Goal: Transaction & Acquisition: Purchase product/service

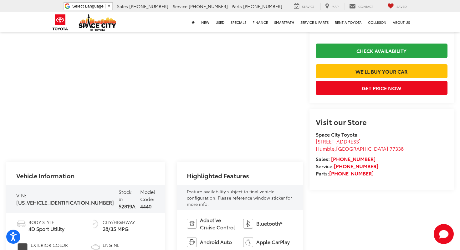
scroll to position [110, 0]
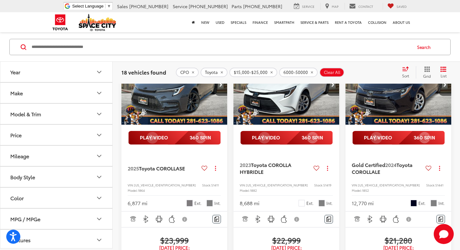
scroll to position [87, 0]
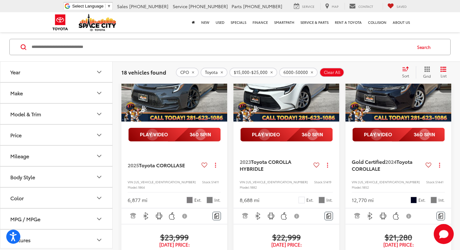
click at [62, 156] on button "Mileage" at bounding box center [56, 156] width 113 height 20
click at [60, 139] on button "Price" at bounding box center [56, 135] width 113 height 20
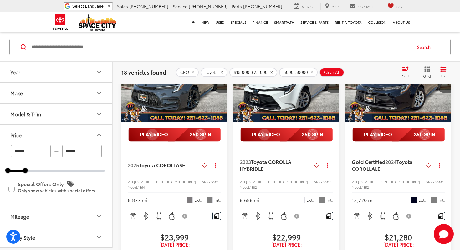
click at [60, 135] on button "Price" at bounding box center [56, 135] width 113 height 20
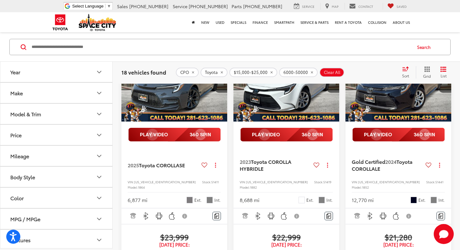
click at [65, 115] on button "Model & Trim" at bounding box center [56, 114] width 113 height 20
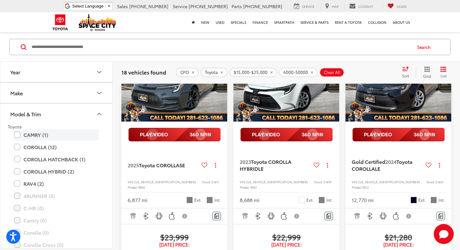
click at [36, 134] on label "CAMRY (1)" at bounding box center [56, 134] width 85 height 11
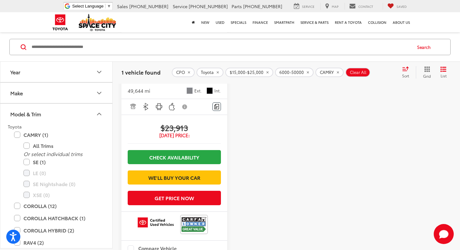
scroll to position [215, 0]
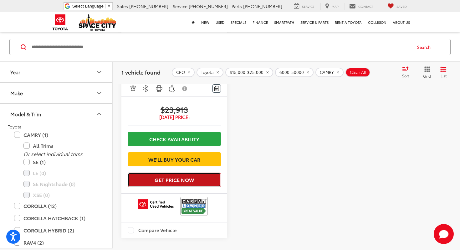
click at [167, 187] on button "Get Price Now" at bounding box center [174, 180] width 93 height 14
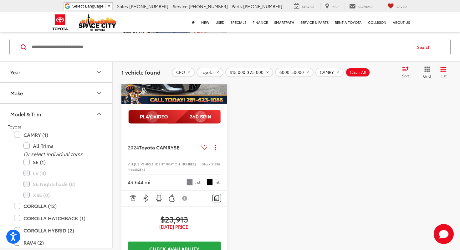
scroll to position [86, 0]
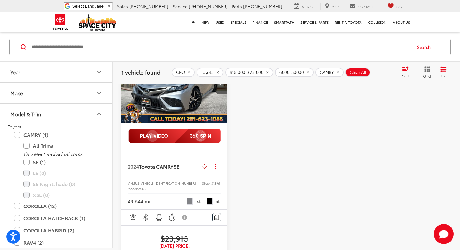
click at [176, 104] on img "2024 Toyota CAMRY SE 0" at bounding box center [174, 83] width 107 height 80
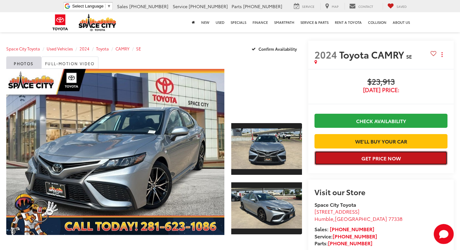
click at [334, 165] on button "Get Price Now" at bounding box center [381, 158] width 133 height 14
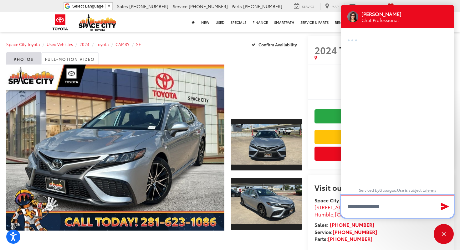
scroll to position [5, 0]
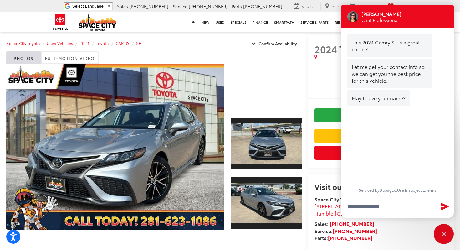
click at [436, 14] on div "Jessica Chat Professional" at bounding box center [397, 16] width 113 height 23
click at [441, 235] on div "Close" at bounding box center [444, 234] width 20 height 20
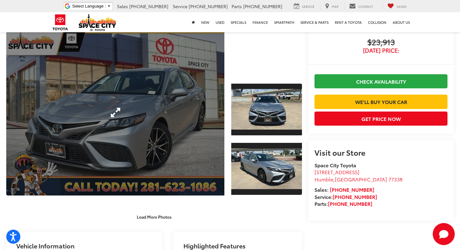
scroll to position [50, 0]
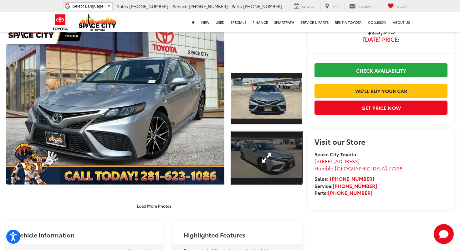
click at [283, 144] on link "Expand Photo 2" at bounding box center [266, 157] width 71 height 53
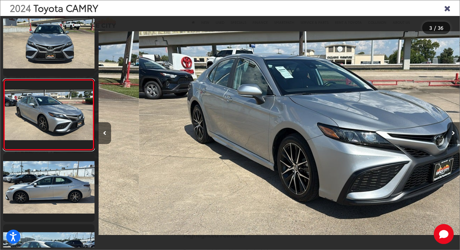
scroll to position [0, 723]
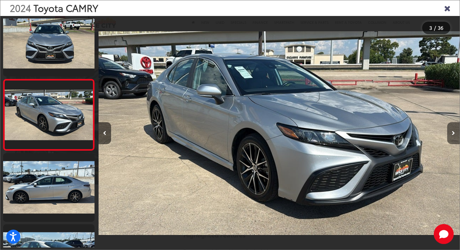
click at [452, 135] on button "Next image" at bounding box center [454, 133] width 13 height 22
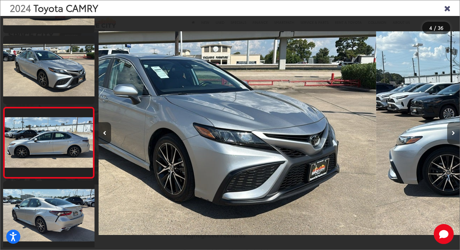
scroll to position [153, 0]
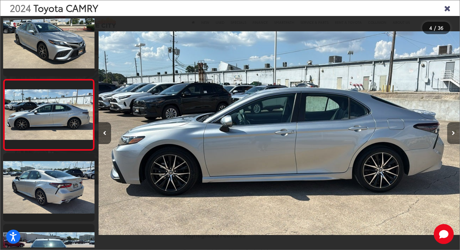
click at [452, 135] on button "Next image" at bounding box center [454, 133] width 13 height 22
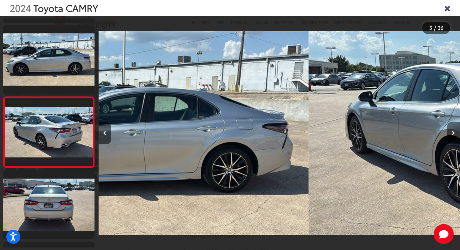
scroll to position [224, 0]
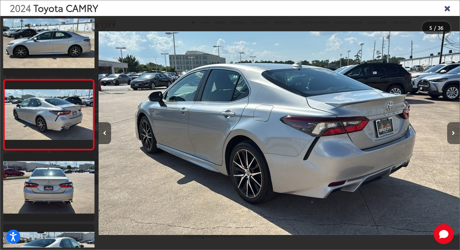
click at [452, 135] on button "Next image" at bounding box center [454, 133] width 13 height 22
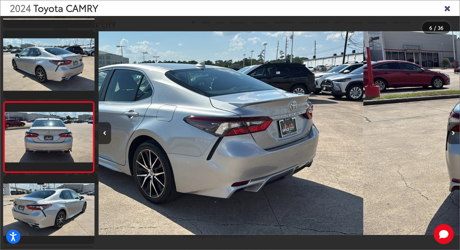
scroll to position [295, 0]
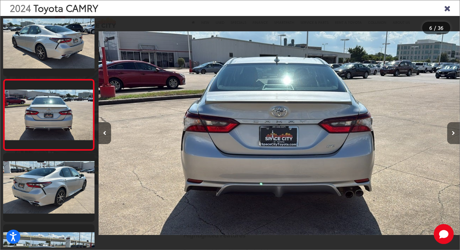
click at [452, 135] on button "Next image" at bounding box center [454, 133] width 13 height 22
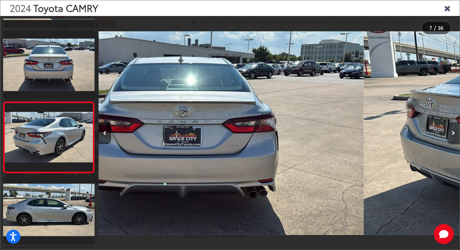
scroll to position [366, 0]
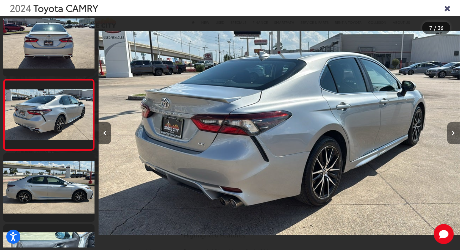
click at [452, 135] on button "Next image" at bounding box center [454, 133] width 13 height 22
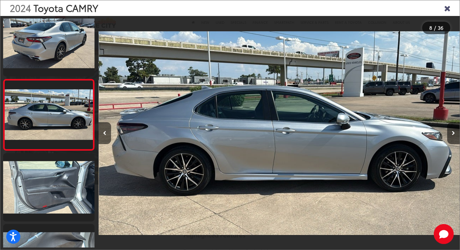
scroll to position [0, 2531]
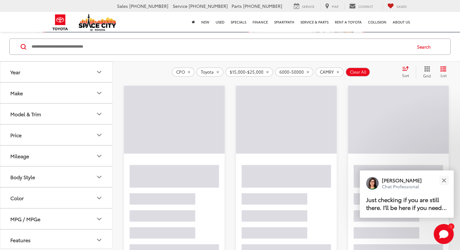
click at [51, 77] on button "Year" at bounding box center [56, 72] width 113 height 20
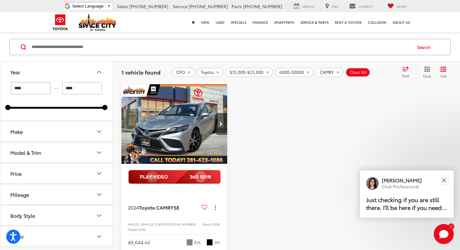
click at [51, 77] on button "Year" at bounding box center [56, 72] width 113 height 20
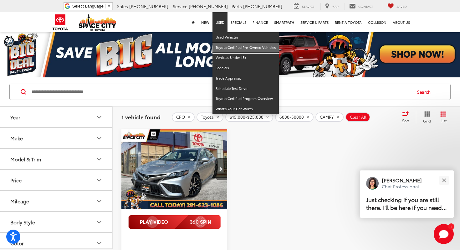
click at [234, 47] on link "Toyota Certified Pre-Owned Vehicles" at bounding box center [246, 48] width 66 height 10
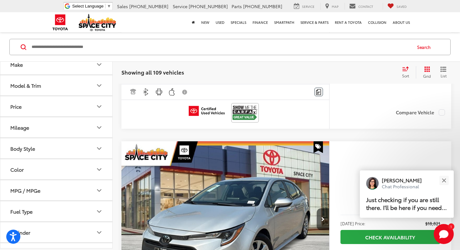
scroll to position [294, 0]
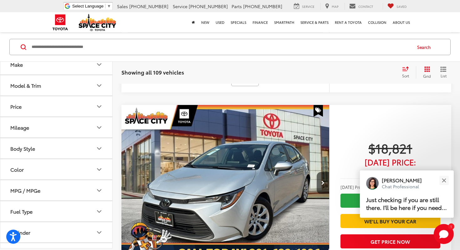
click at [64, 106] on button "Price" at bounding box center [56, 106] width 113 height 20
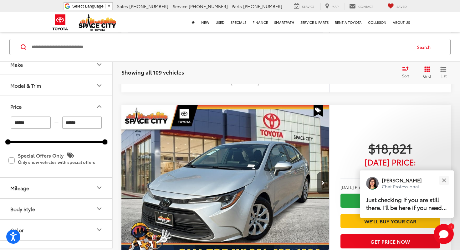
drag, startPoint x: 86, startPoint y: 123, endPoint x: 57, endPoint y: 118, distance: 29.9
click at [54, 123] on div "****** — ******" at bounding box center [56, 123] width 97 height 12
type input "******"
click at [44, 110] on button "Price" at bounding box center [56, 106] width 113 height 20
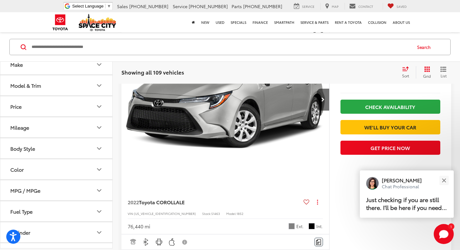
scroll to position [45, 0]
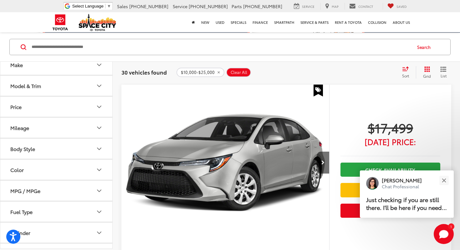
click at [446, 71] on icon "List View" at bounding box center [443, 69] width 5 height 4
click at [427, 74] on span "Grid" at bounding box center [427, 75] width 8 height 5
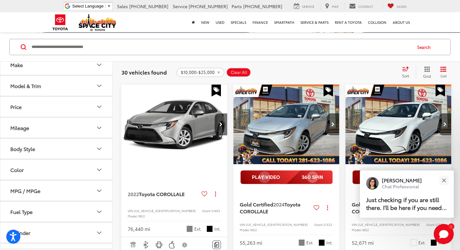
click at [57, 122] on button "Mileage" at bounding box center [56, 127] width 113 height 20
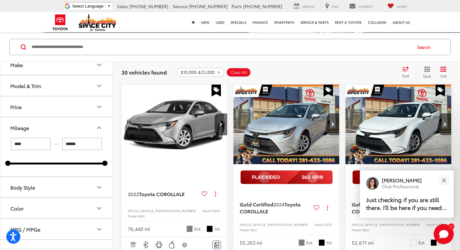
drag, startPoint x: 102, startPoint y: 161, endPoint x: 64, endPoint y: 160, distance: 37.6
click at [65, 160] on div "**** — ****** 6000 108000" at bounding box center [56, 151] width 97 height 27
drag, startPoint x: 107, startPoint y: 163, endPoint x: 45, endPoint y: 165, distance: 62.1
click at [45, 165] on div at bounding box center [43, 163] width 5 height 5
type input "*****"
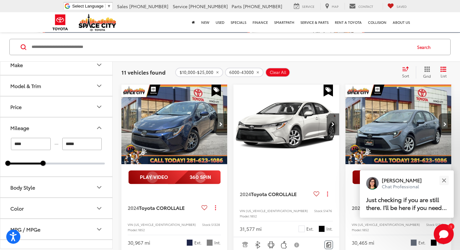
click at [97, 131] on icon "Mileage" at bounding box center [100, 128] width 8 height 8
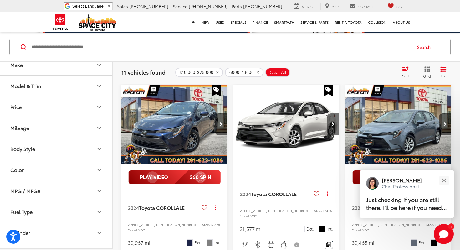
click at [72, 78] on button "Model & Trim" at bounding box center [56, 85] width 113 height 20
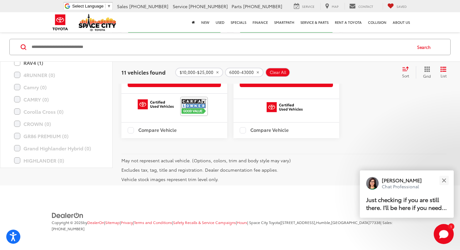
scroll to position [1378, 0]
click at [442, 175] on button "Close" at bounding box center [444, 180] width 13 height 13
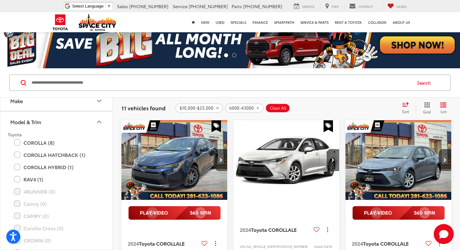
scroll to position [10, 0]
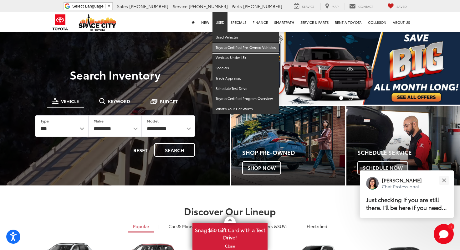
click at [227, 47] on link "Toyota Certified Pre-Owned Vehicles" at bounding box center [246, 48] width 66 height 10
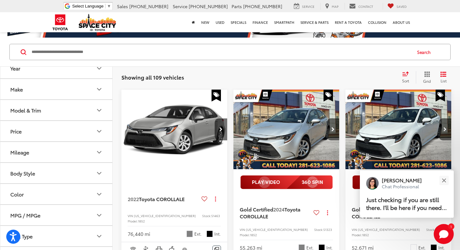
scroll to position [69, 0]
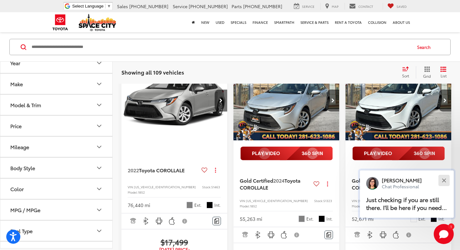
click at [444, 182] on button "Close" at bounding box center [444, 180] width 13 height 13
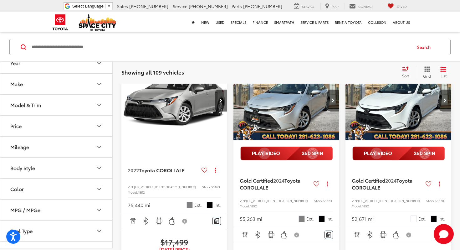
click at [59, 123] on button "Price" at bounding box center [56, 126] width 113 height 20
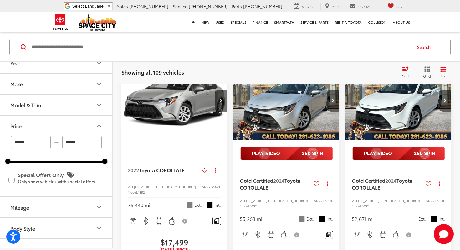
drag, startPoint x: 86, startPoint y: 143, endPoint x: 49, endPoint y: 142, distance: 36.7
click at [49, 143] on div "****** — ******" at bounding box center [56, 142] width 97 height 12
type input "******"
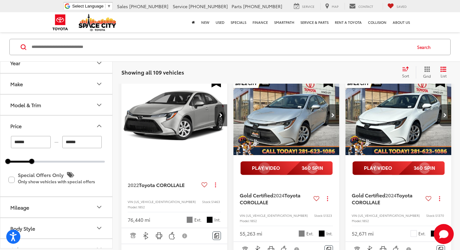
scroll to position [45, 0]
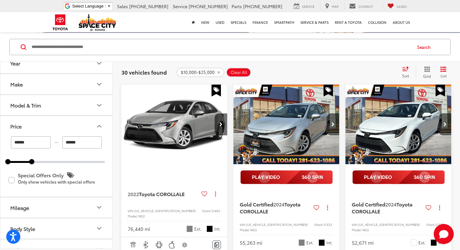
click at [100, 123] on icon "Price" at bounding box center [100, 126] width 8 height 8
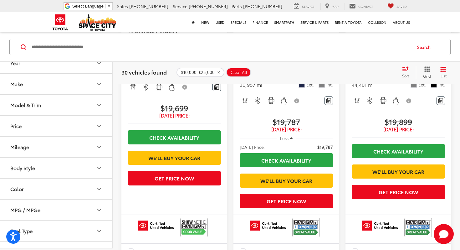
scroll to position [1253, 0]
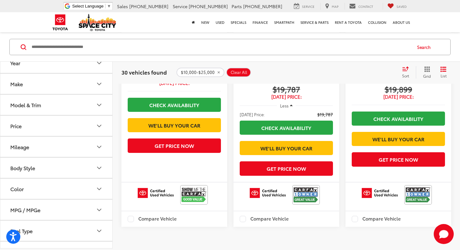
click at [405, 70] on icon "Select sort value" at bounding box center [406, 69] width 6 height 4
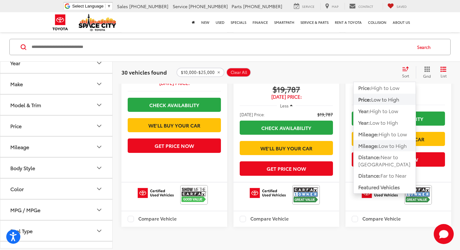
click at [378, 148] on span "Mileage:" at bounding box center [369, 145] width 20 height 7
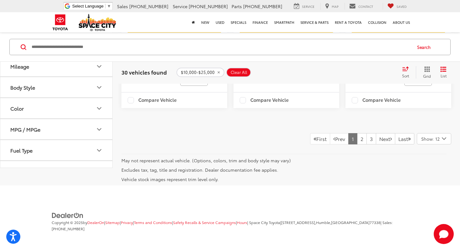
scroll to position [1381, 0]
click at [427, 142] on span "Show: 12" at bounding box center [431, 139] width 18 height 6
click at [434, 192] on button "Show: 96" at bounding box center [435, 185] width 34 height 11
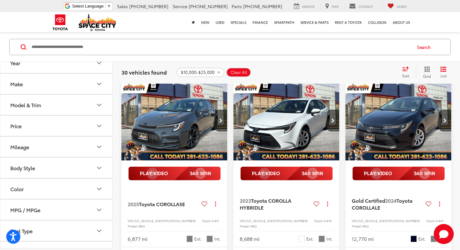
scroll to position [50, 0]
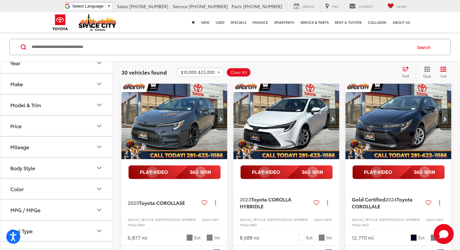
click at [405, 70] on icon "Select sort value" at bounding box center [406, 69] width 6 height 4
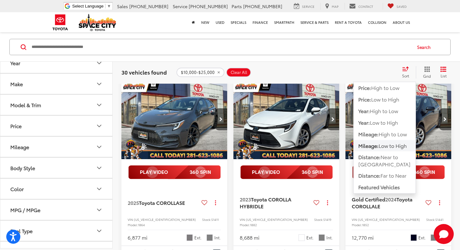
click at [382, 149] on button "Mileage: Low to High" at bounding box center [385, 145] width 62 height 11
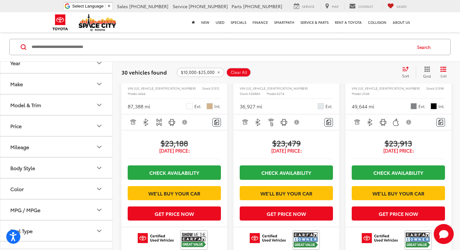
scroll to position [2895, 0]
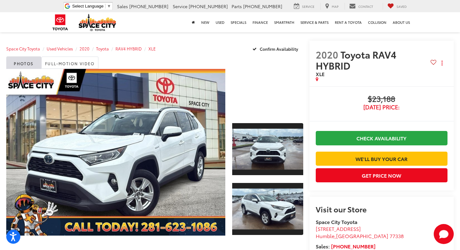
click at [262, 94] on div at bounding box center [267, 92] width 71 height 47
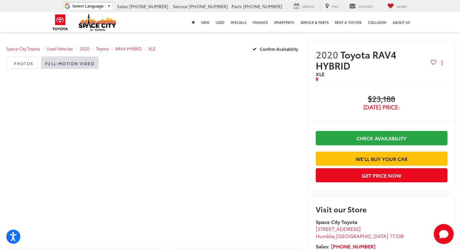
scroll to position [16, 0]
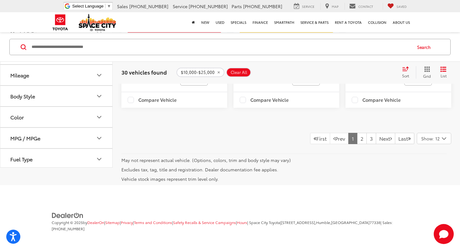
scroll to position [1444, 0]
click at [435, 143] on button "Show: 12 Show: 12 Show: 24 Show: 48 Show: 96" at bounding box center [434, 138] width 34 height 11
click at [427, 184] on button "Show: 96" at bounding box center [435, 185] width 34 height 11
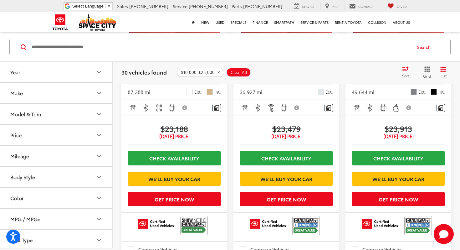
scroll to position [2912, 0]
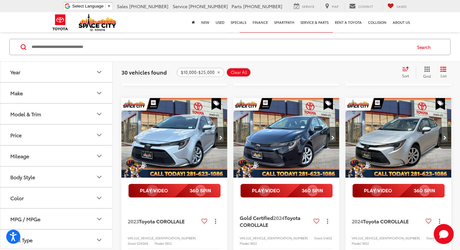
scroll to position [411, 0]
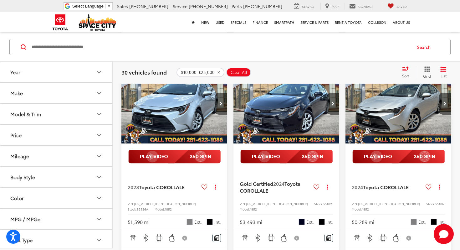
click at [53, 96] on button "Make" at bounding box center [56, 93] width 113 height 20
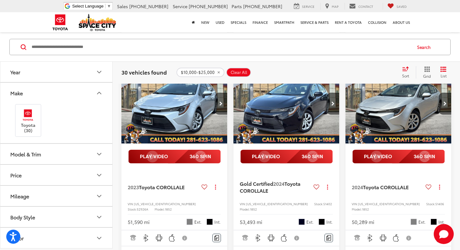
click at [53, 96] on button "Make" at bounding box center [56, 93] width 113 height 20
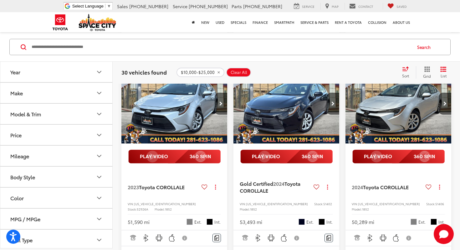
click at [48, 116] on button "Model & Trim" at bounding box center [56, 114] width 113 height 20
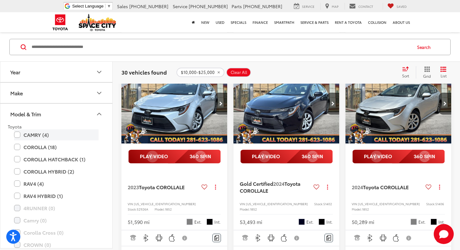
click at [40, 132] on label "CAMRY (4)" at bounding box center [56, 134] width 85 height 11
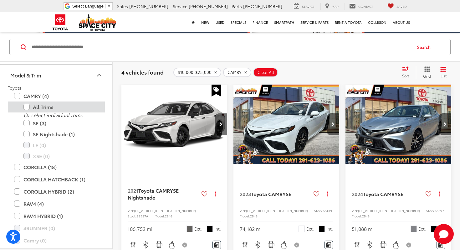
scroll to position [62, 0]
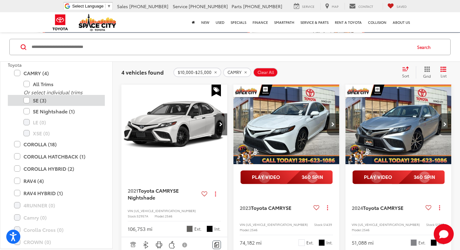
click at [27, 99] on label "SE (3)" at bounding box center [60, 100] width 75 height 11
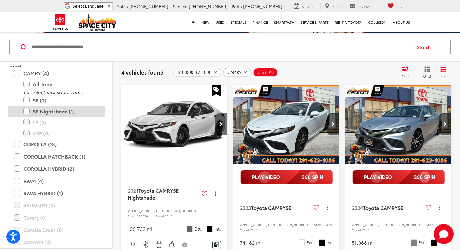
click at [27, 112] on label "SE Nightshade (1)" at bounding box center [60, 111] width 75 height 11
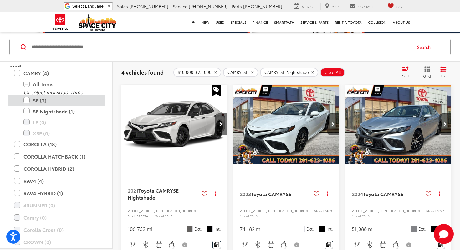
click at [29, 102] on label "SE (3)" at bounding box center [60, 100] width 75 height 11
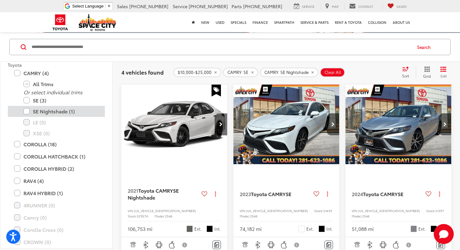
click at [29, 111] on label "SE Nightshade (1)" at bounding box center [60, 111] width 75 height 11
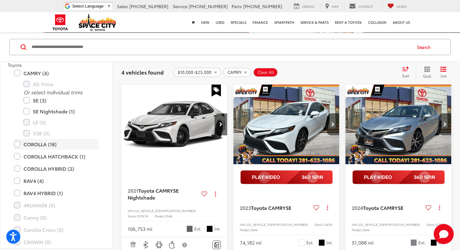
scroll to position [70, 0]
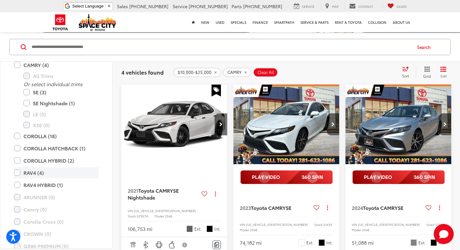
click at [18, 173] on label "RAV4 (4)" at bounding box center [56, 172] width 85 height 11
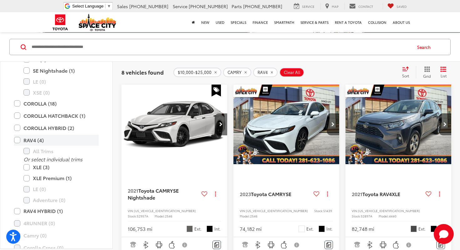
scroll to position [123, 0]
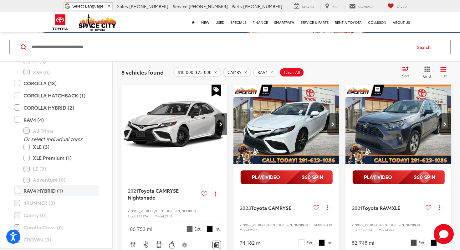
click at [18, 192] on label "RAV4 HYBRID (1)" at bounding box center [56, 190] width 85 height 11
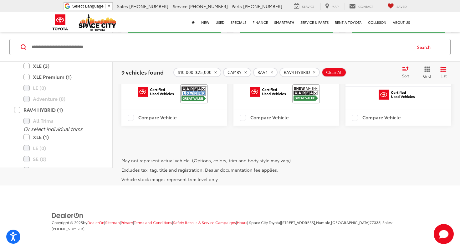
scroll to position [1054, 0]
